Goal: Find specific page/section: Find specific page/section

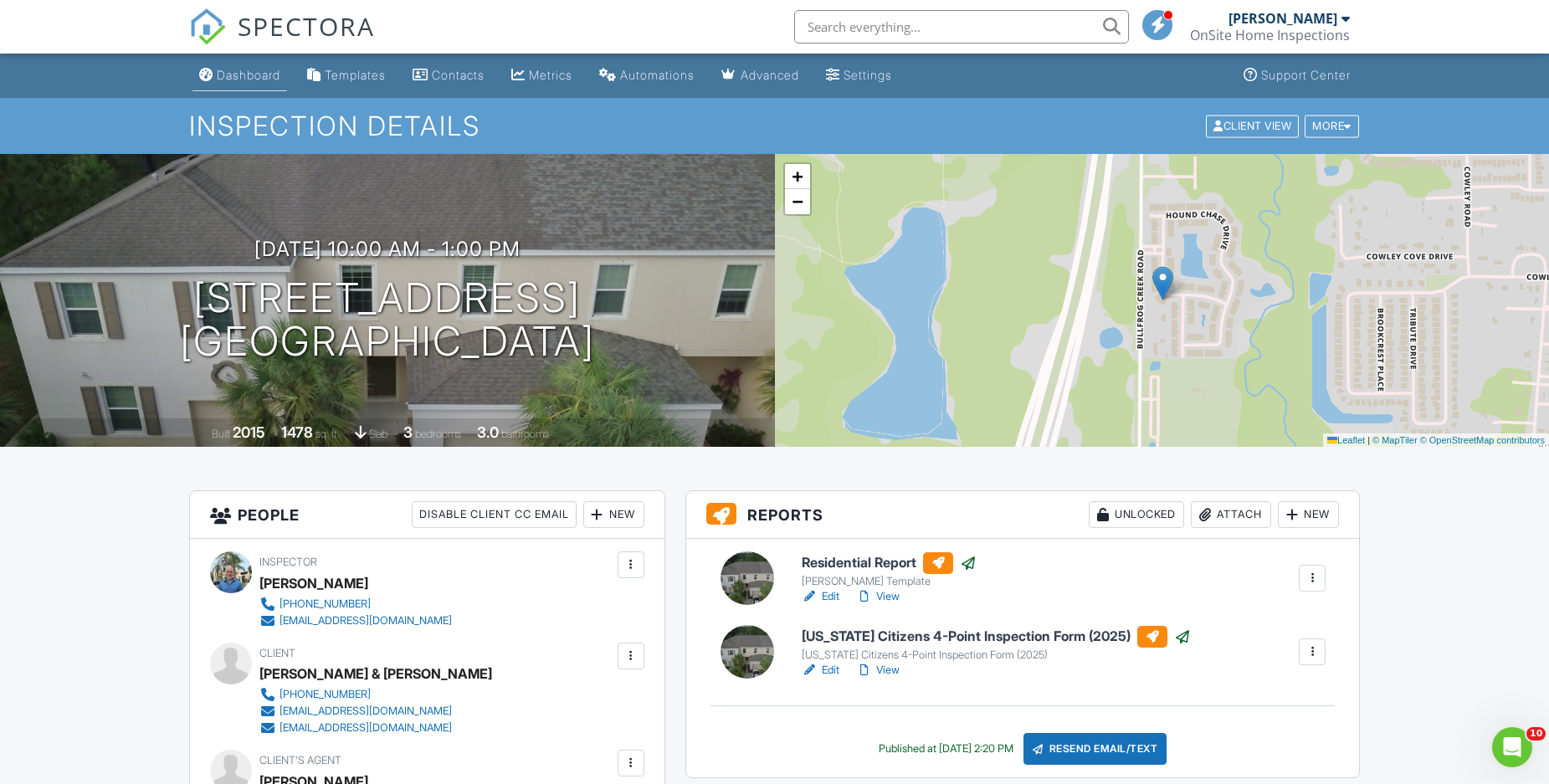
click at [256, 81] on div "Dashboard" at bounding box center [248, 75] width 63 height 14
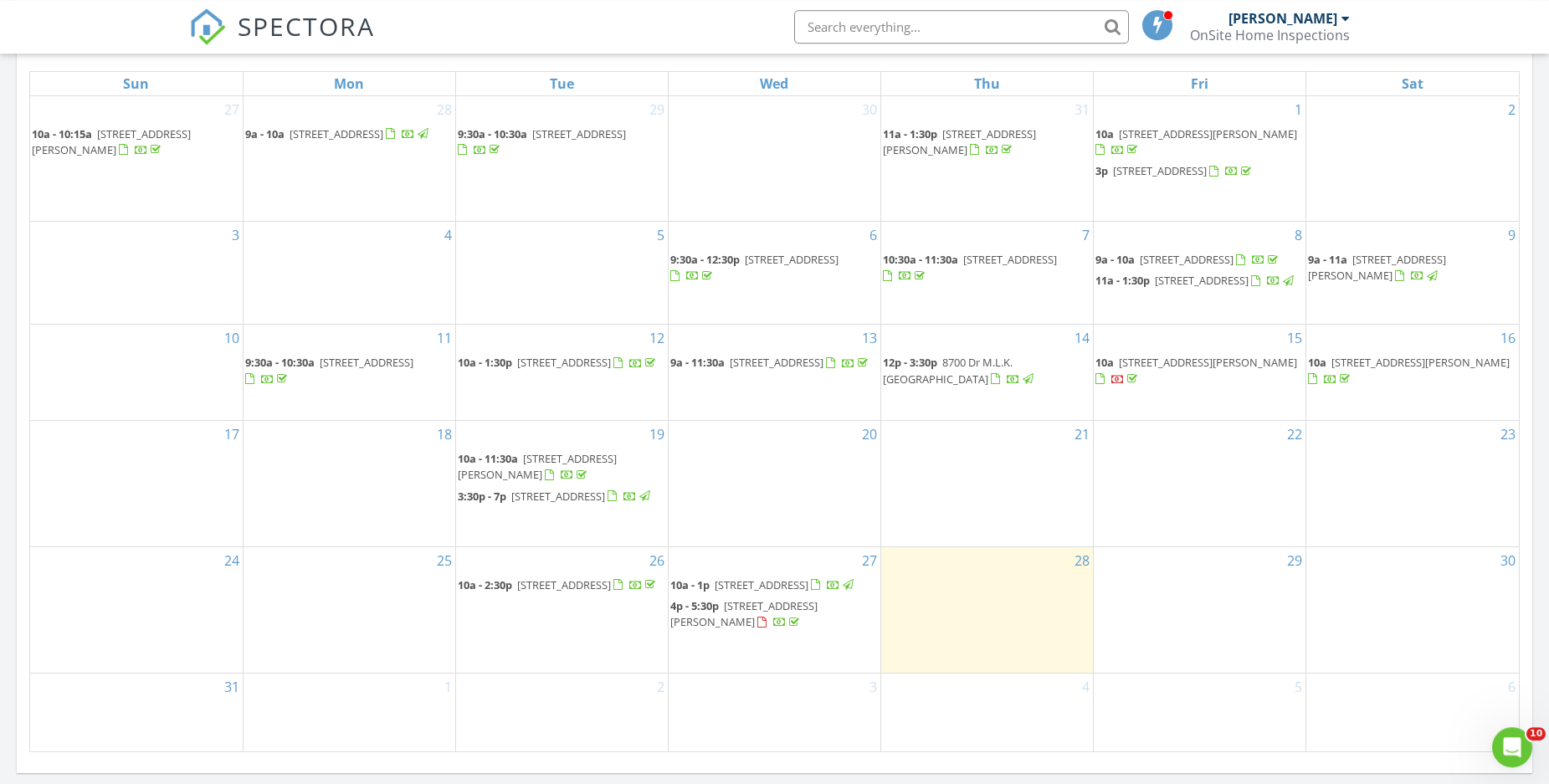
scroll to position [939, 0]
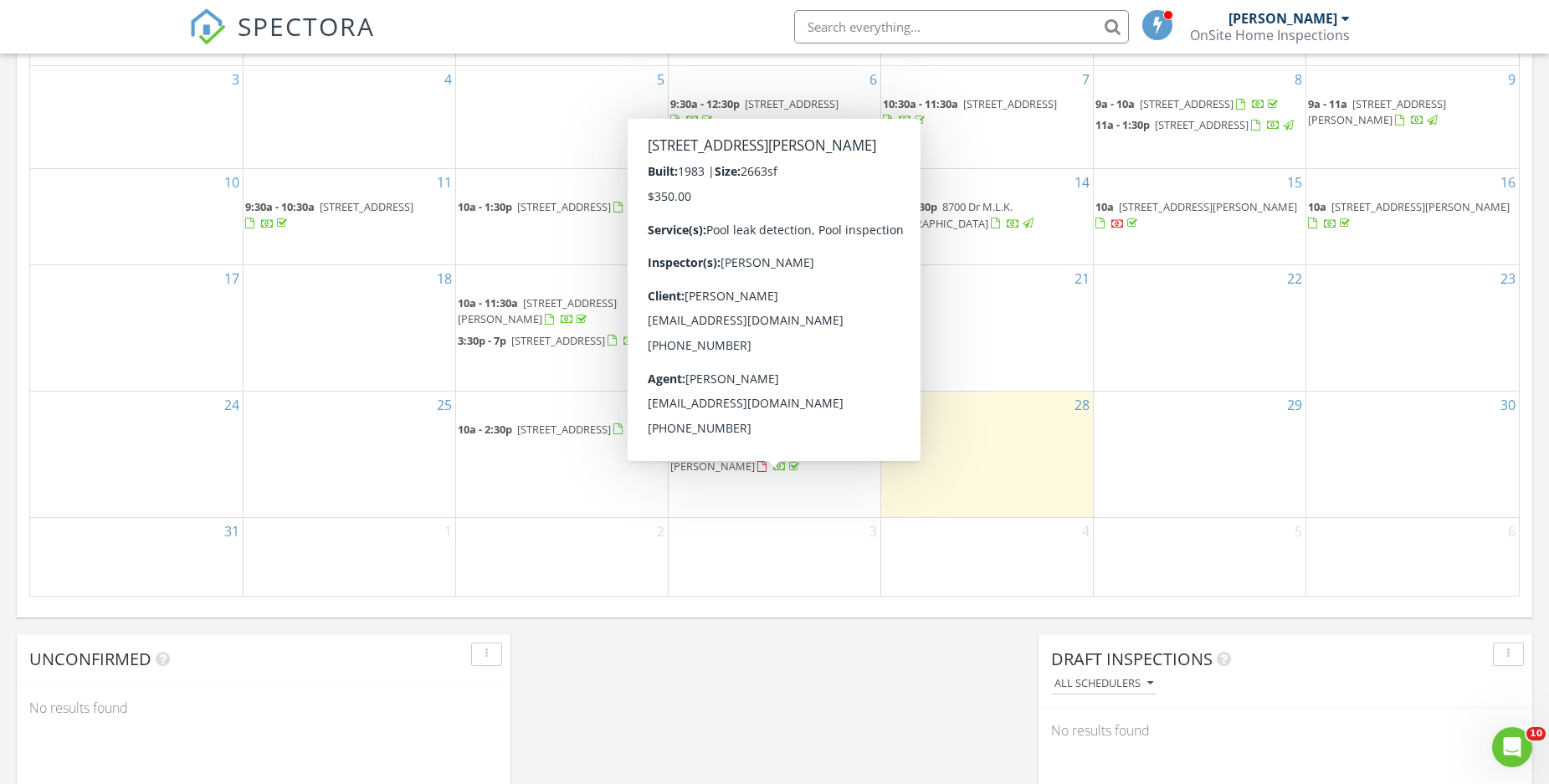
click at [770, 473] on span "6524 Coronet Dr, New Port Richey 34655" at bounding box center [744, 458] width 148 height 31
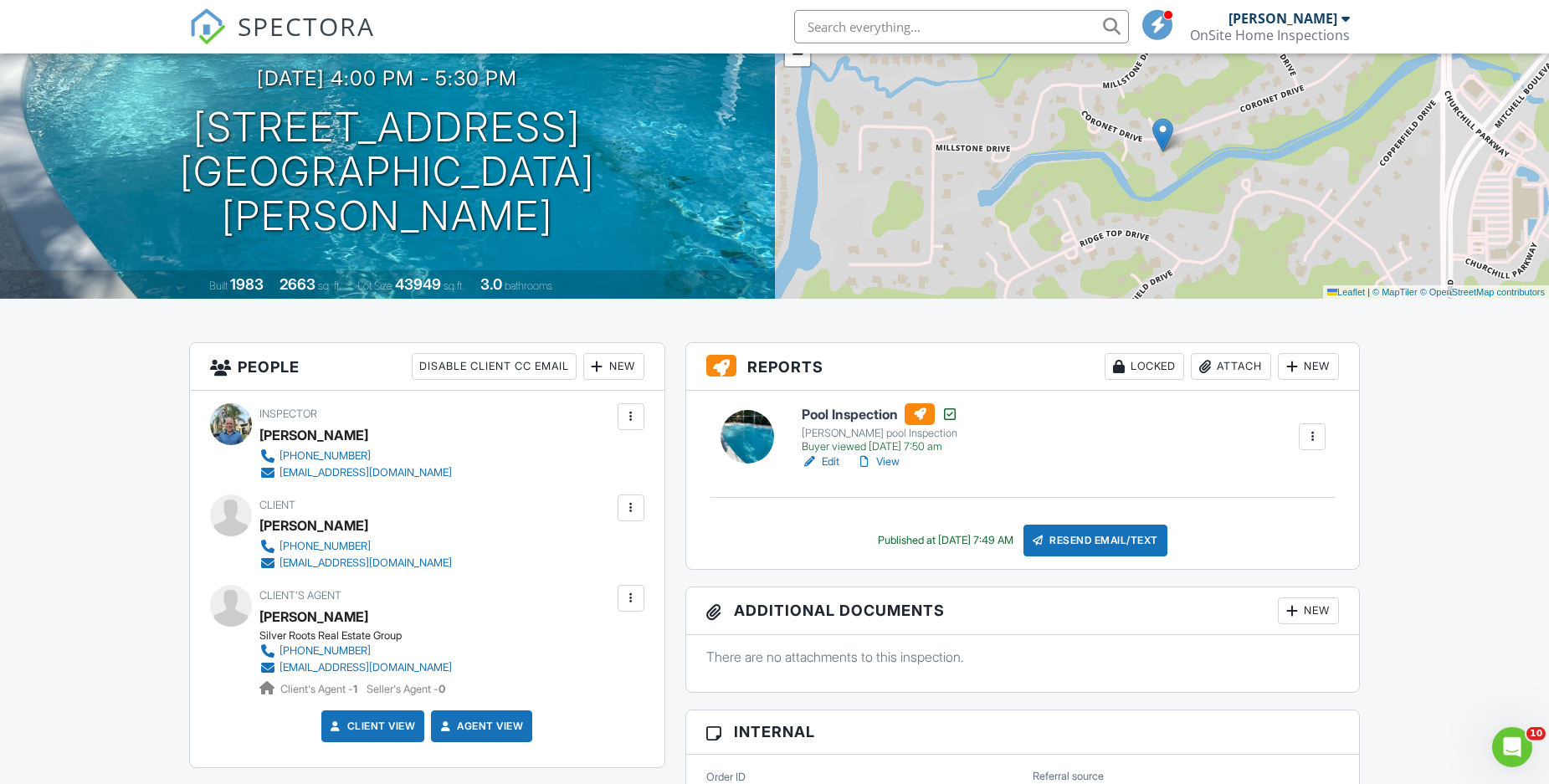
scroll to position [170, 0]
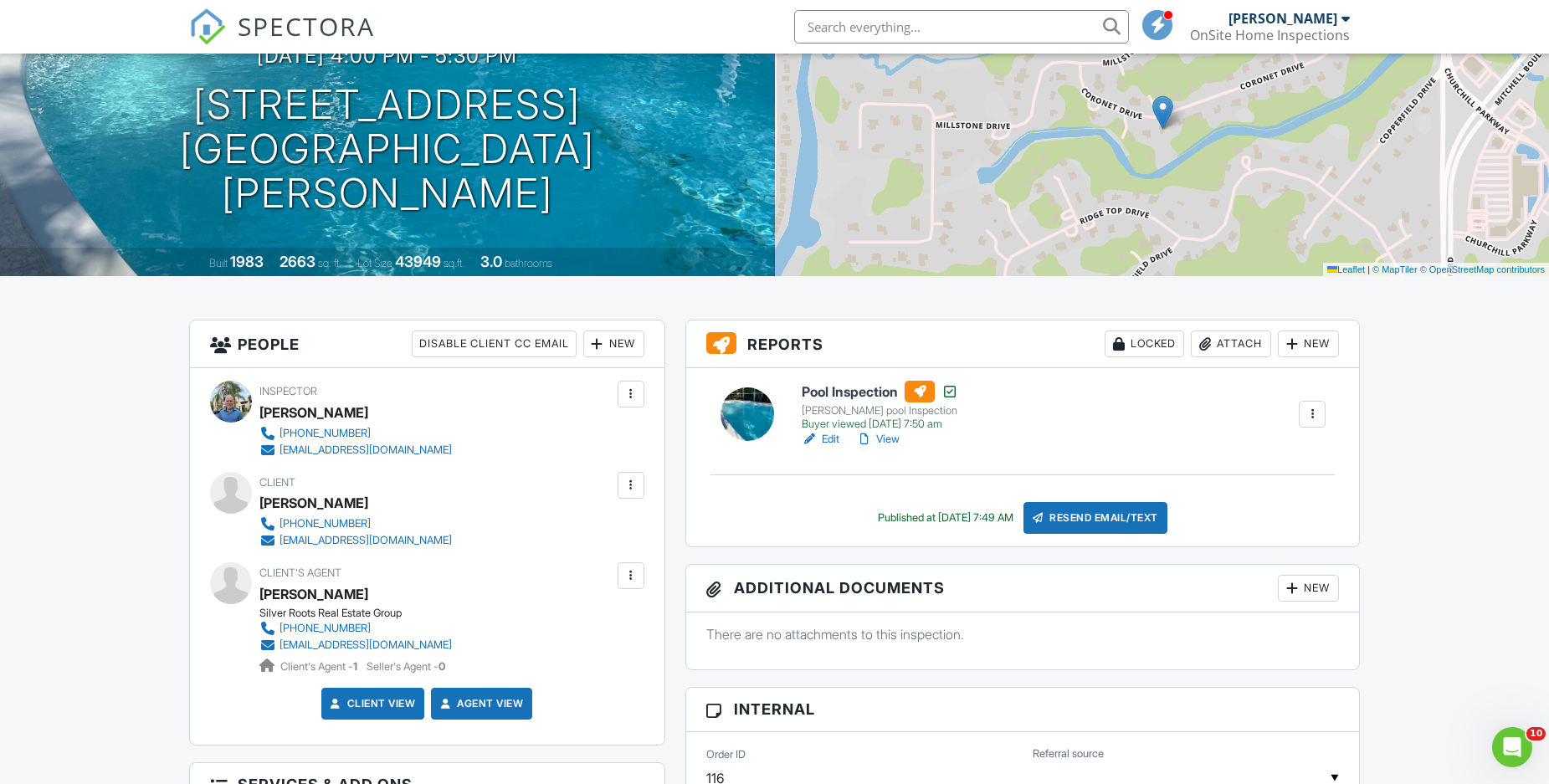
click at [897, 439] on link "View" at bounding box center [878, 439] width 43 height 16
click at [887, 435] on link "View" at bounding box center [878, 439] width 43 height 16
